Goal: Task Accomplishment & Management: Manage account settings

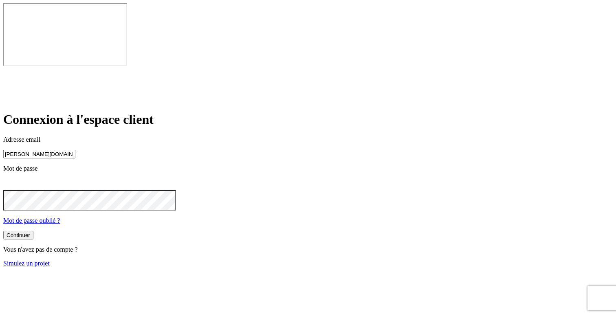
click at [75, 150] on input "[PERSON_NAME][DOMAIN_NAME][EMAIL_ADDRESS][DOMAIN_NAME]" at bounding box center [39, 154] width 72 height 9
paste input "11121"
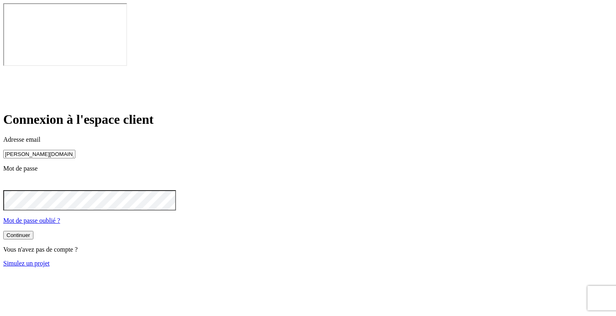
type input "[PERSON_NAME][DOMAIN_NAME][EMAIL_ADDRESS][DOMAIN_NAME]"
click at [30, 233] on div "Continuer" at bounding box center [19, 236] width 24 height 6
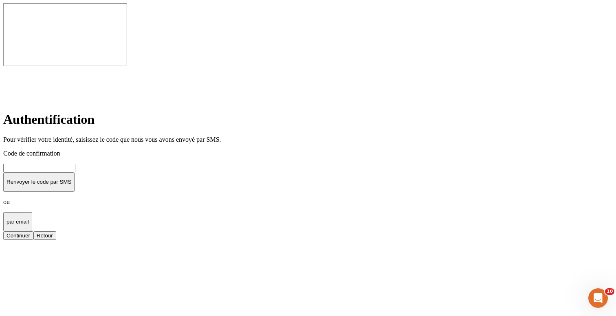
click at [75, 164] on input at bounding box center [39, 168] width 72 height 9
type input "000000"
click at [33, 231] on button "Continuer" at bounding box center [18, 235] width 30 height 9
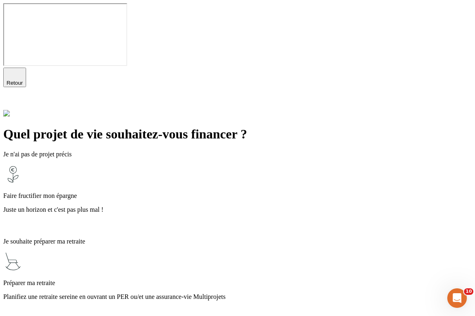
click at [13, 99] on icon at bounding box center [8, 104] width 10 height 10
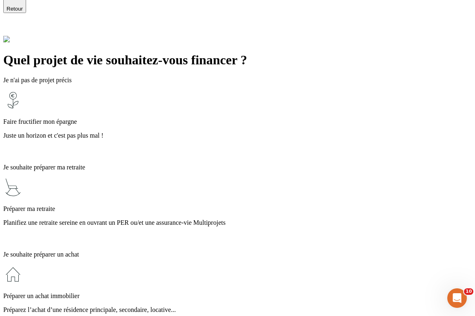
scroll to position [95, 0]
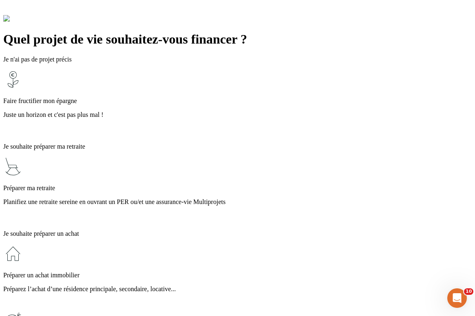
click at [238, 198] on p "Planifiez une retraite sereine en ouvrant un PER ou/et une assurance-vie Multip…" at bounding box center [237, 201] width 468 height 7
click at [348, 212] on div at bounding box center [237, 217] width 468 height 11
click at [381, 88] on div "Quel projet de vie souhaitez-vous financer ? Je n'ai pas de projet précis Faire…" at bounding box center [237, 311] width 468 height 592
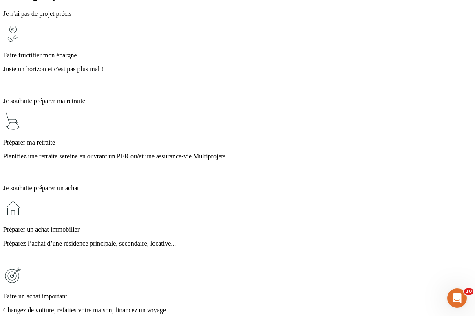
scroll to position [219, 0]
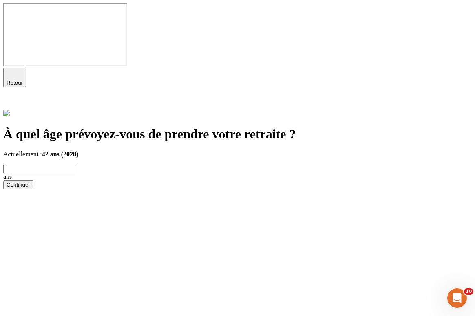
click at [75, 165] on input "text" at bounding box center [39, 169] width 72 height 9
click at [75, 165] on input "2050" at bounding box center [39, 169] width 72 height 9
type input "5"
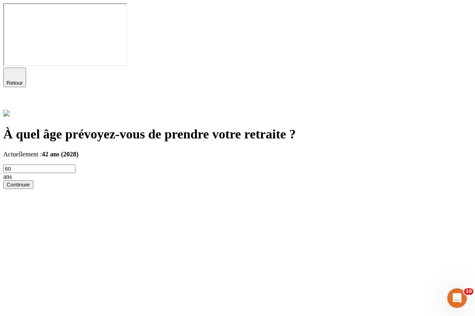
type input "60"
click at [30, 182] on div "Continuer" at bounding box center [19, 185] width 24 height 6
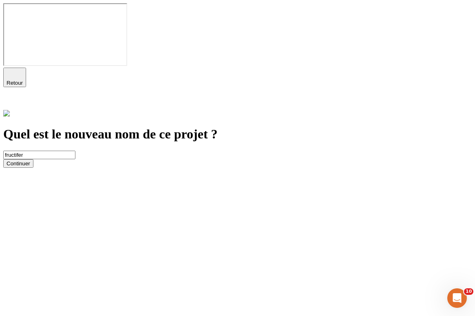
click at [75, 151] on input "fructifer" at bounding box center [39, 155] width 72 height 9
type input "retraite"
click at [30, 161] on div "Continuer" at bounding box center [19, 164] width 24 height 6
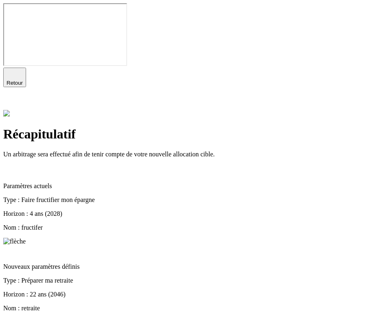
click at [14, 71] on icon "button" at bounding box center [15, 74] width 6 height 6
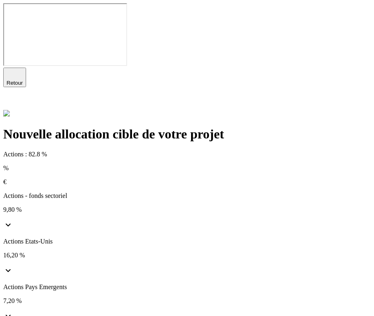
click at [12, 71] on icon "button" at bounding box center [15, 74] width 6 height 6
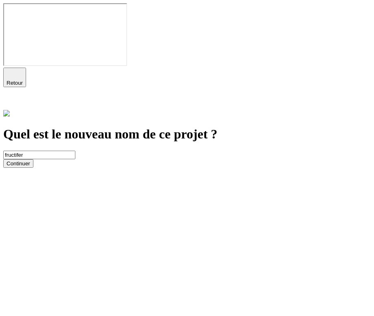
click at [66, 151] on input "fructifer" at bounding box center [39, 155] width 72 height 9
type input "fructifer2"
click at [33, 168] on button "Continuer" at bounding box center [18, 163] width 30 height 9
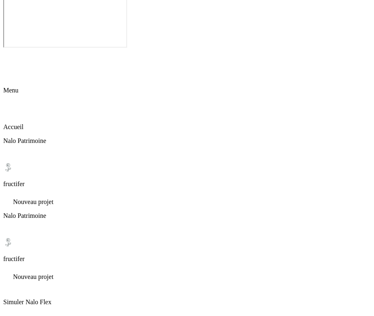
scroll to position [23, 0]
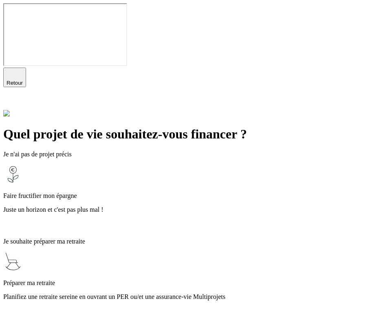
click at [117, 293] on p "Planifiez une retraite sereine en ouvrant un PER ou/et une assurance-vie Multip…" at bounding box center [187, 296] width 368 height 7
click at [339, 252] on div "Préparer ma retraite Planifiez une retraite sereine en ouvrant un PER ou/et une…" at bounding box center [187, 285] width 368 height 67
click at [154, 252] on div "Préparer ma retraite Planifiez une retraite sereine en ouvrant un PER ou/et une…" at bounding box center [187, 285] width 368 height 67
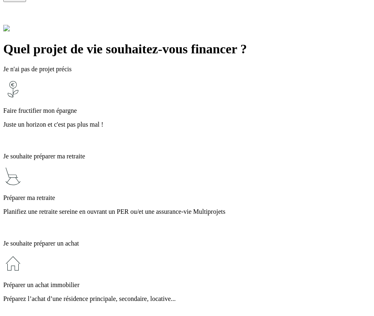
scroll to position [200, 0]
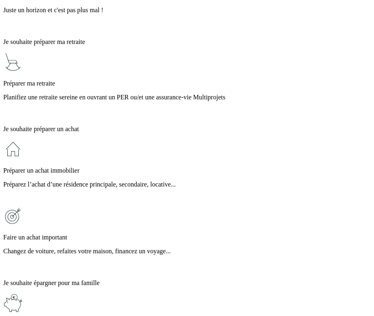
click at [152, 206] on div "Faire un achat important Changez de voiture, refaites votre maison, financez un…" at bounding box center [187, 239] width 368 height 67
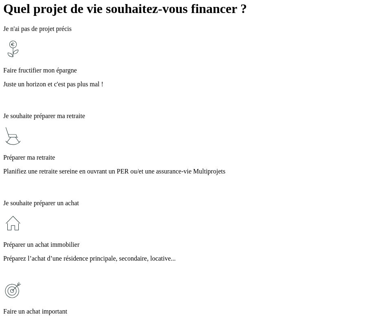
scroll to position [100, 0]
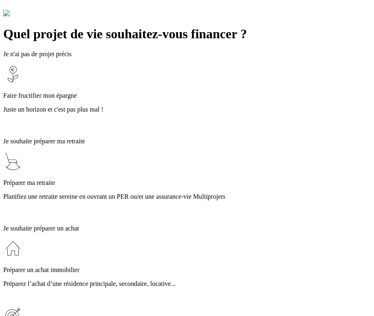
click at [123, 239] on div "Préparer un achat immobilier Préparez l’achat d’une résidence principale, secon…" at bounding box center [187, 272] width 368 height 67
click at [133, 193] on p "Planifiez une retraite sereine en ouvrant un PER ou/et une assurance-vie Multip…" at bounding box center [187, 196] width 368 height 7
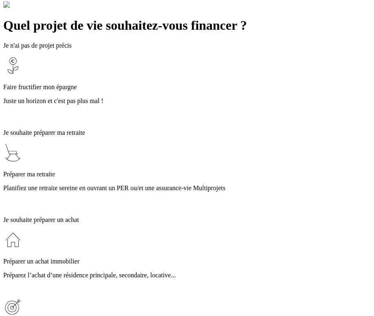
scroll to position [12, 0]
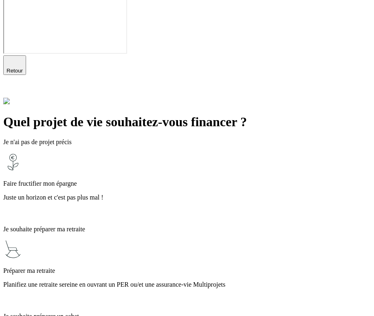
click at [186, 152] on div "Faire fructifier mon épargne Juste un horizon et c'est pas plus mal !" at bounding box center [187, 185] width 368 height 67
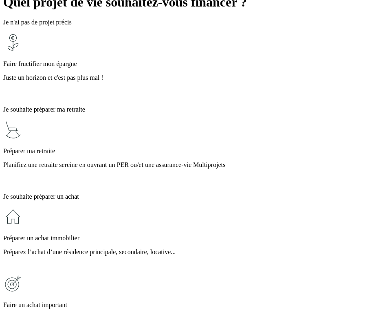
scroll to position [200, 0]
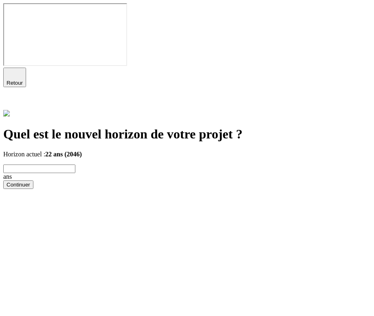
click at [75, 165] on input "text" at bounding box center [39, 169] width 72 height 9
click at [44, 165] on input "text" at bounding box center [39, 169] width 72 height 9
type input "4"
click at [33, 189] on button "Continuer" at bounding box center [18, 185] width 30 height 9
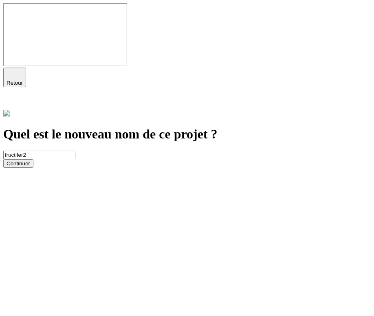
click at [75, 151] on input "fructifer2" at bounding box center [39, 155] width 72 height 9
type input "fructifer"
click at [33, 168] on button "Continuer" at bounding box center [18, 163] width 30 height 9
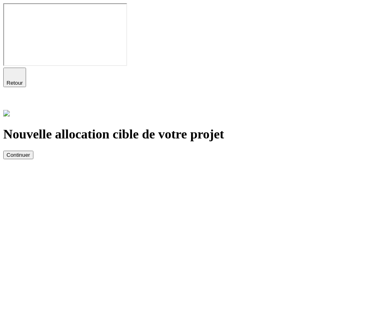
click at [33, 159] on button "Continuer" at bounding box center [18, 155] width 30 height 9
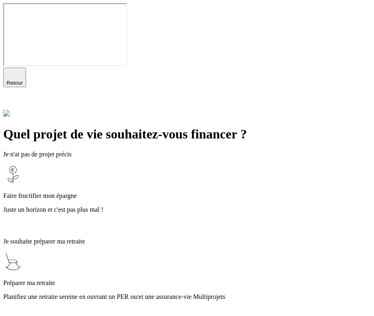
click at [172, 293] on p "Planifiez une retraite sereine en ouvrant un PER ou/et une assurance-vie Multip…" at bounding box center [187, 296] width 368 height 7
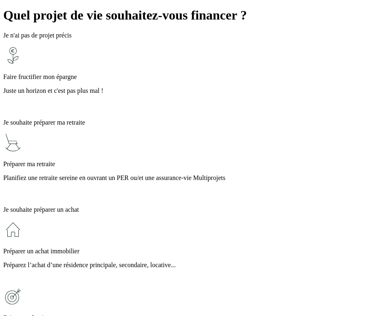
scroll to position [200, 0]
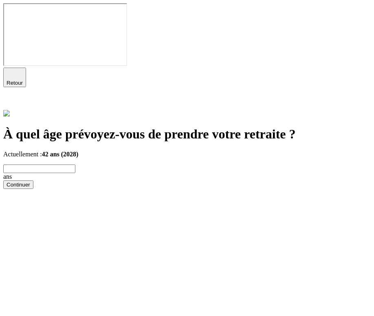
click at [75, 165] on input "text" at bounding box center [39, 169] width 72 height 9
type input "67"
click at [33, 189] on button "Continuer" at bounding box center [18, 185] width 30 height 9
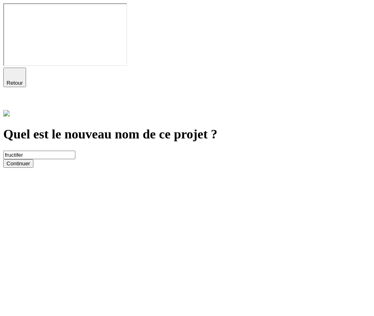
click at [75, 151] on input "fructifer" at bounding box center [39, 155] width 72 height 9
type input "retraite"
click at [33, 168] on button "Continuer" at bounding box center [18, 163] width 30 height 9
